Goal: Browse casually

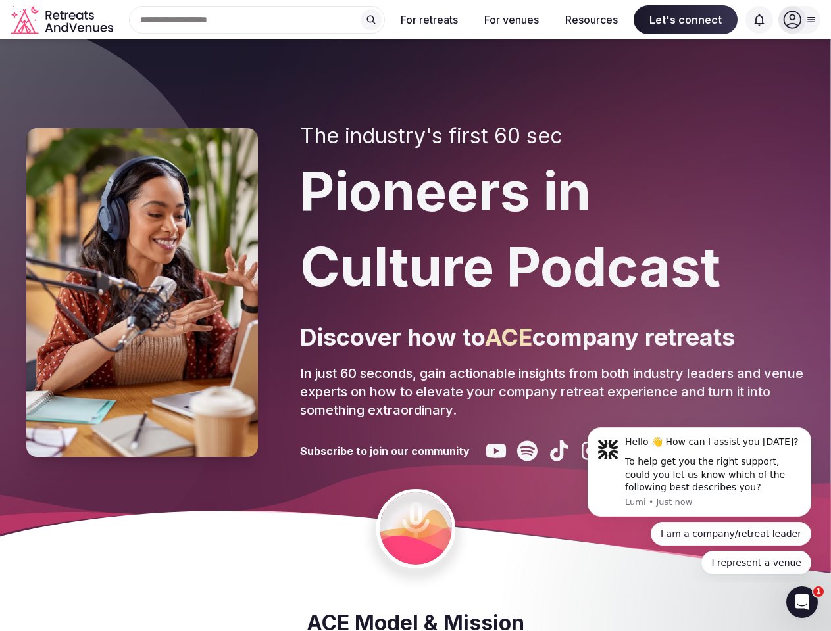
click at [415, 316] on div "The industry's first 60 sec Pioneers in Culture Podcast Discover how to ACE com…" at bounding box center [552, 293] width 504 height 338
click at [257, 20] on div "Search Popular Destinations [GEOGRAPHIC_DATA], [GEOGRAPHIC_DATA] [GEOGRAPHIC_DA…" at bounding box center [251, 20] width 266 height 28
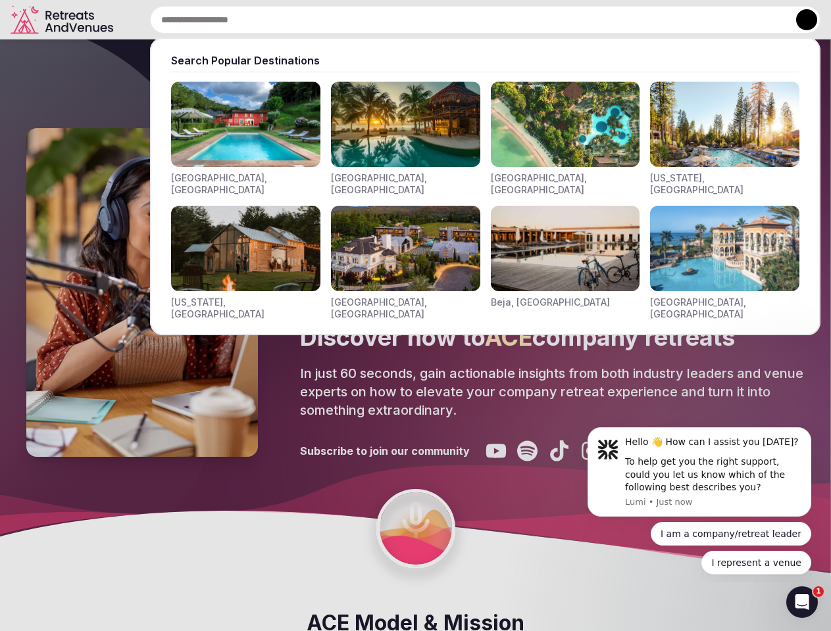
click at [371, 20] on input "text" at bounding box center [485, 20] width 670 height 28
click at [429, 20] on input "text" at bounding box center [485, 20] width 670 height 28
click at [511, 20] on input "text" at bounding box center [485, 20] width 670 height 28
click at [591, 20] on input "text" at bounding box center [485, 20] width 670 height 28
click at [685, 20] on input "text" at bounding box center [485, 20] width 670 height 28
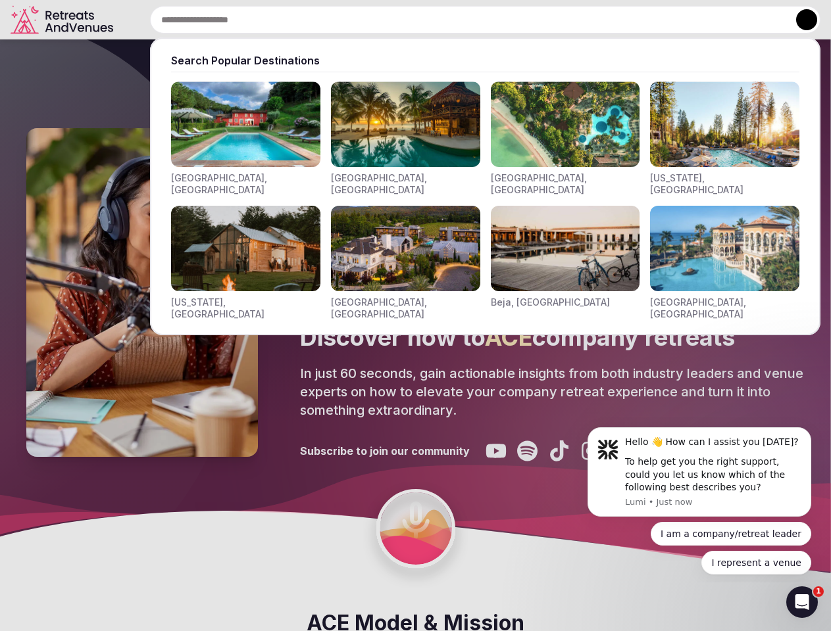
click at [759, 20] on input "text" at bounding box center [485, 20] width 670 height 28
click at [799, 20] on button at bounding box center [806, 19] width 21 height 21
